Goal: Check status: Check status

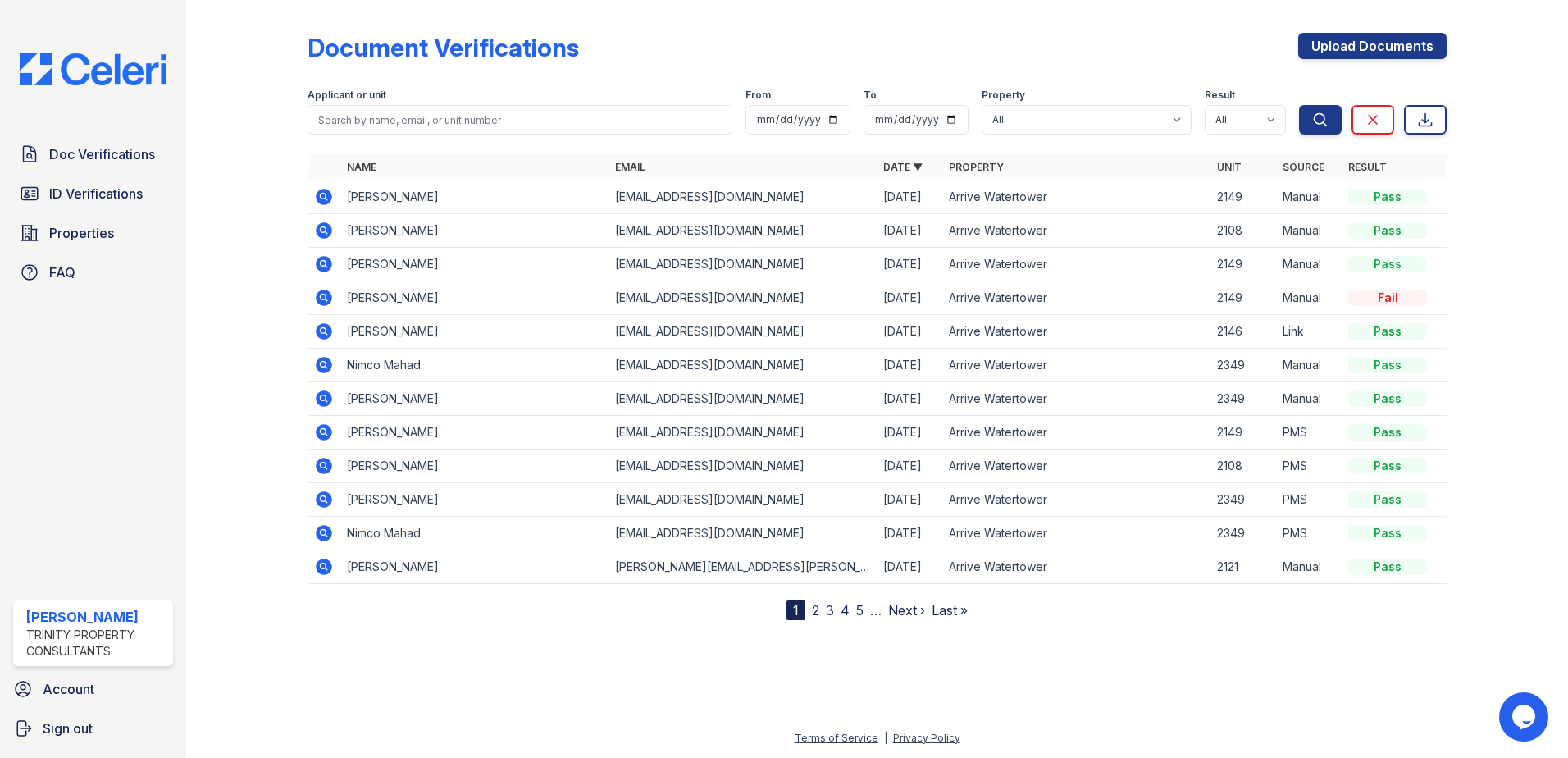
click at [323, 364] on icon at bounding box center [322, 364] width 4 height 4
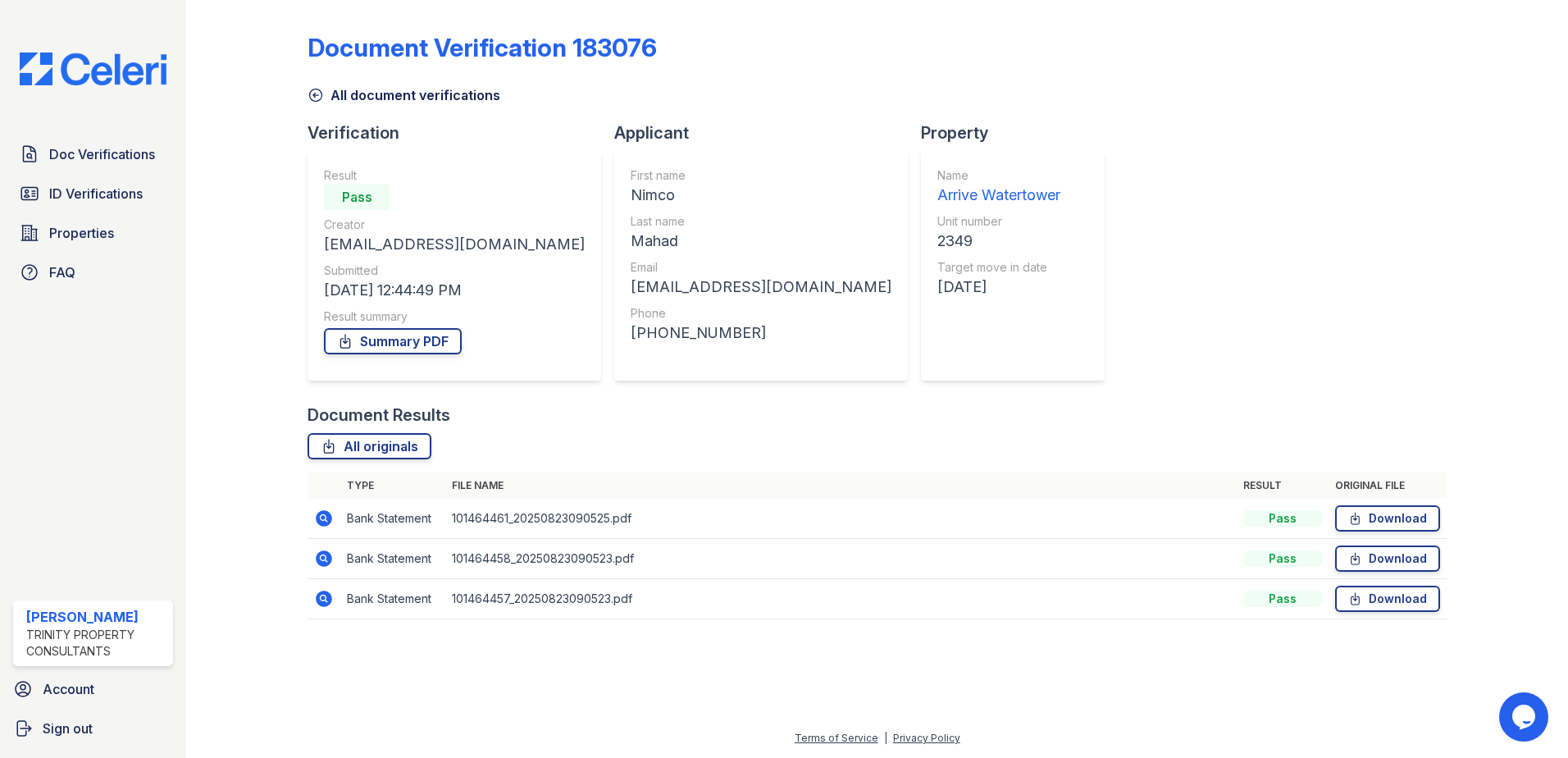
click at [319, 515] on icon at bounding box center [323, 518] width 17 height 17
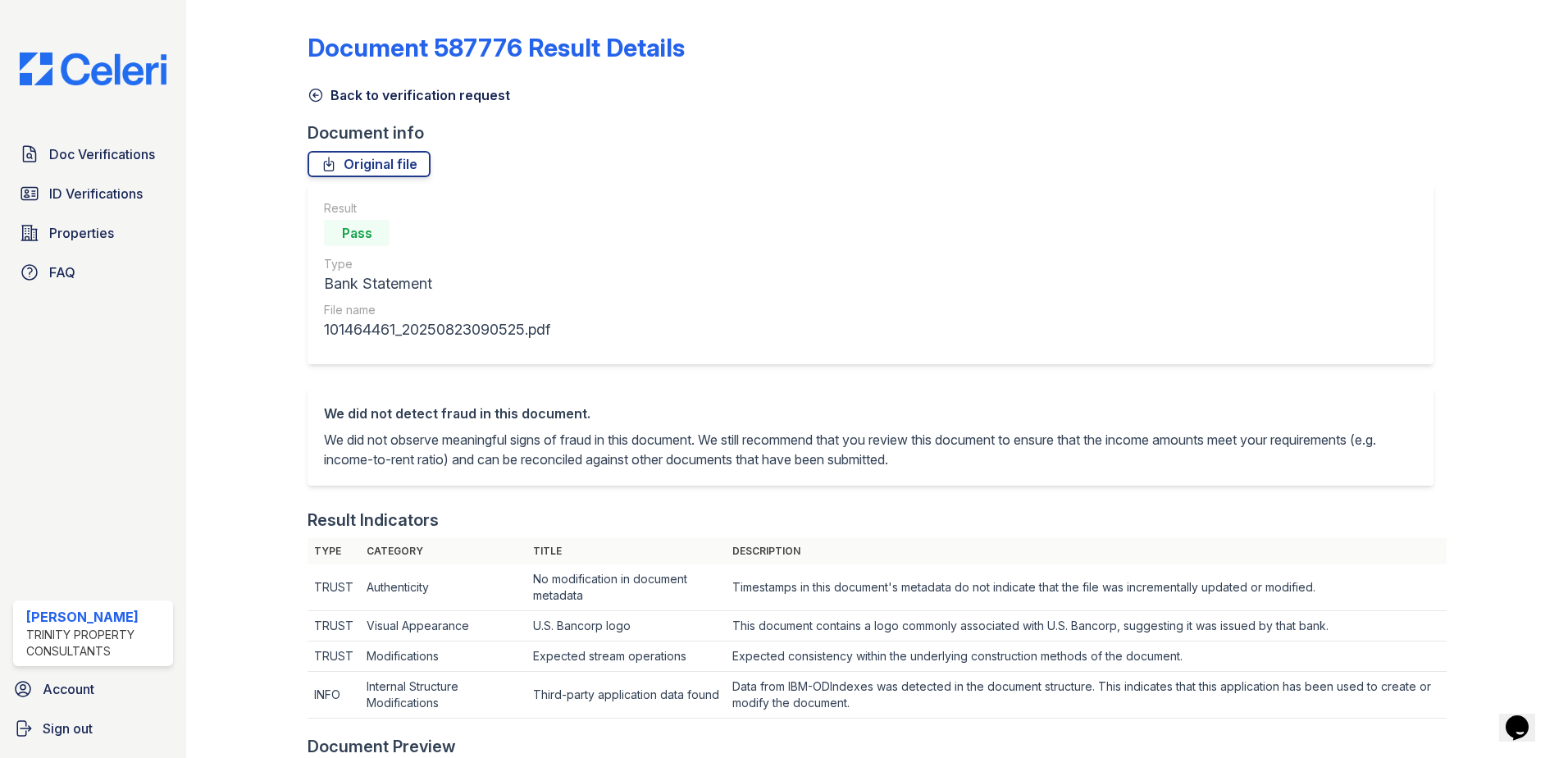
click at [320, 98] on icon at bounding box center [315, 95] width 17 height 17
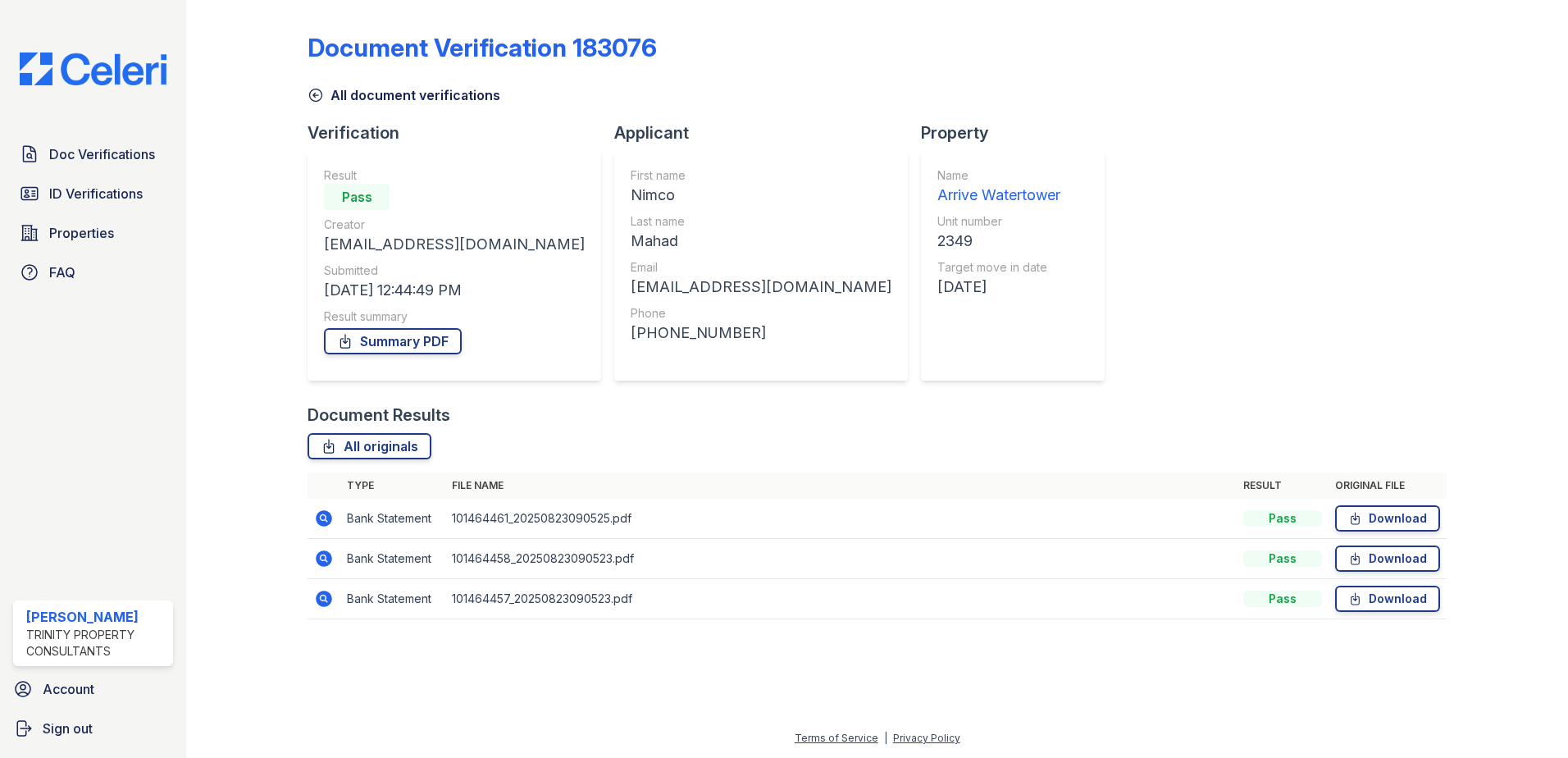
click at [326, 561] on icon at bounding box center [323, 559] width 17 height 17
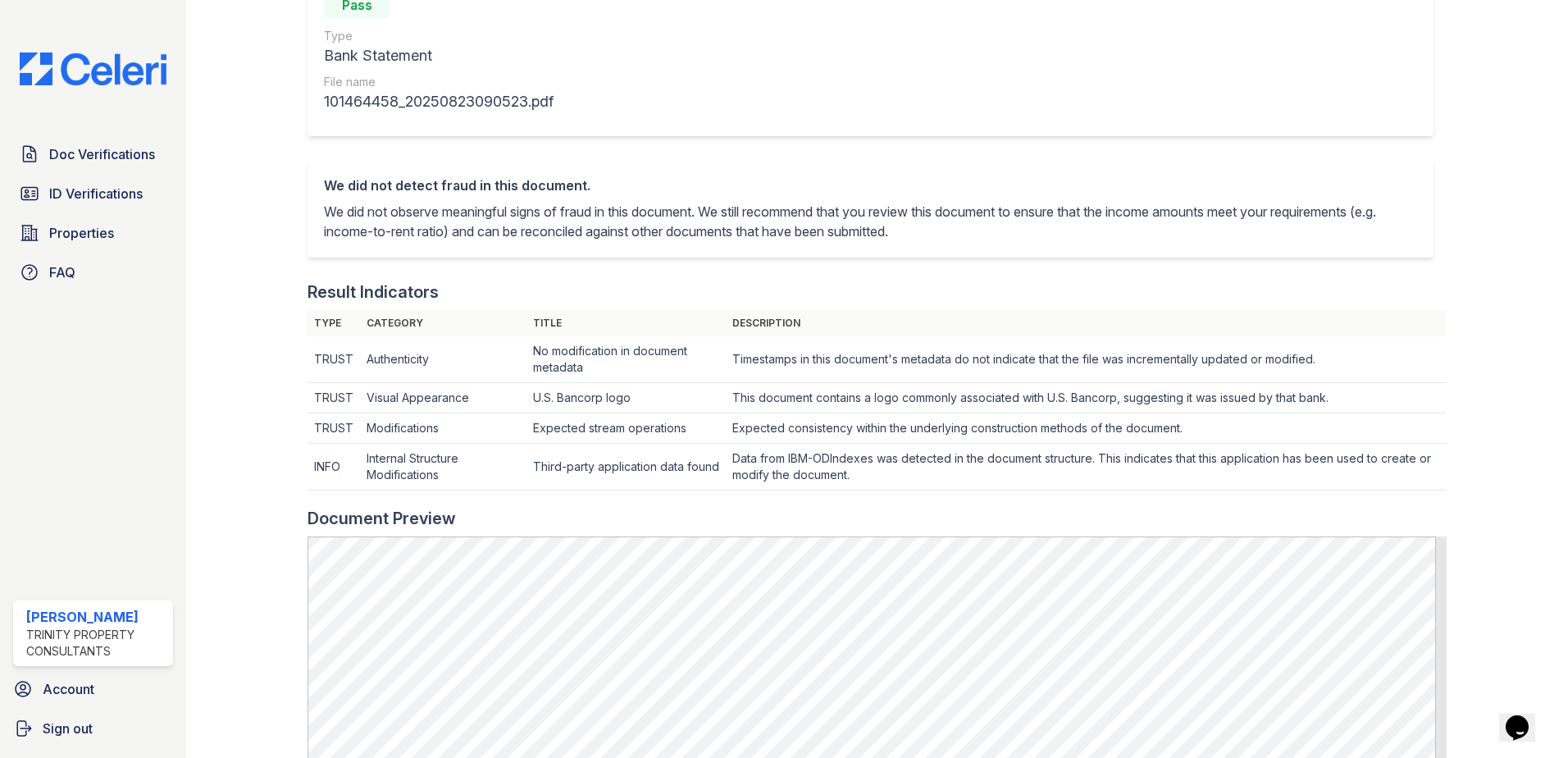
scroll to position [739, 0]
